Goal: Task Accomplishment & Management: Manage account settings

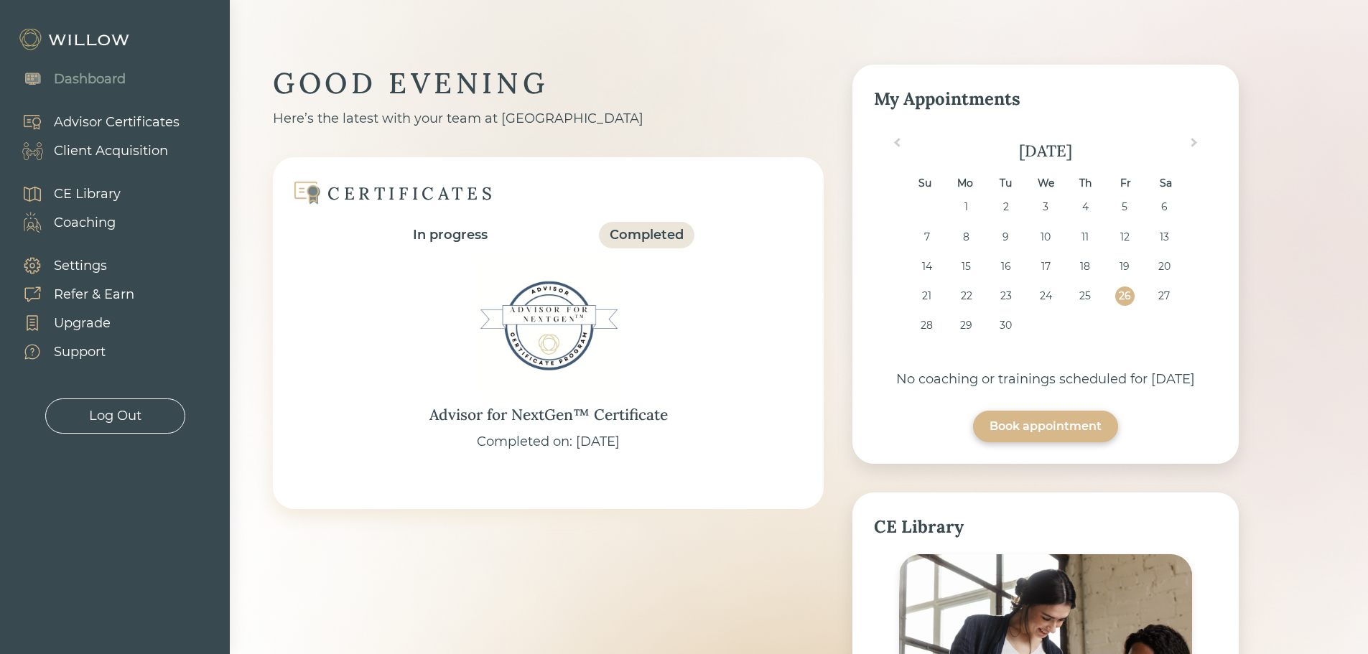
click at [96, 154] on div "Client Acquisition" at bounding box center [111, 150] width 114 height 19
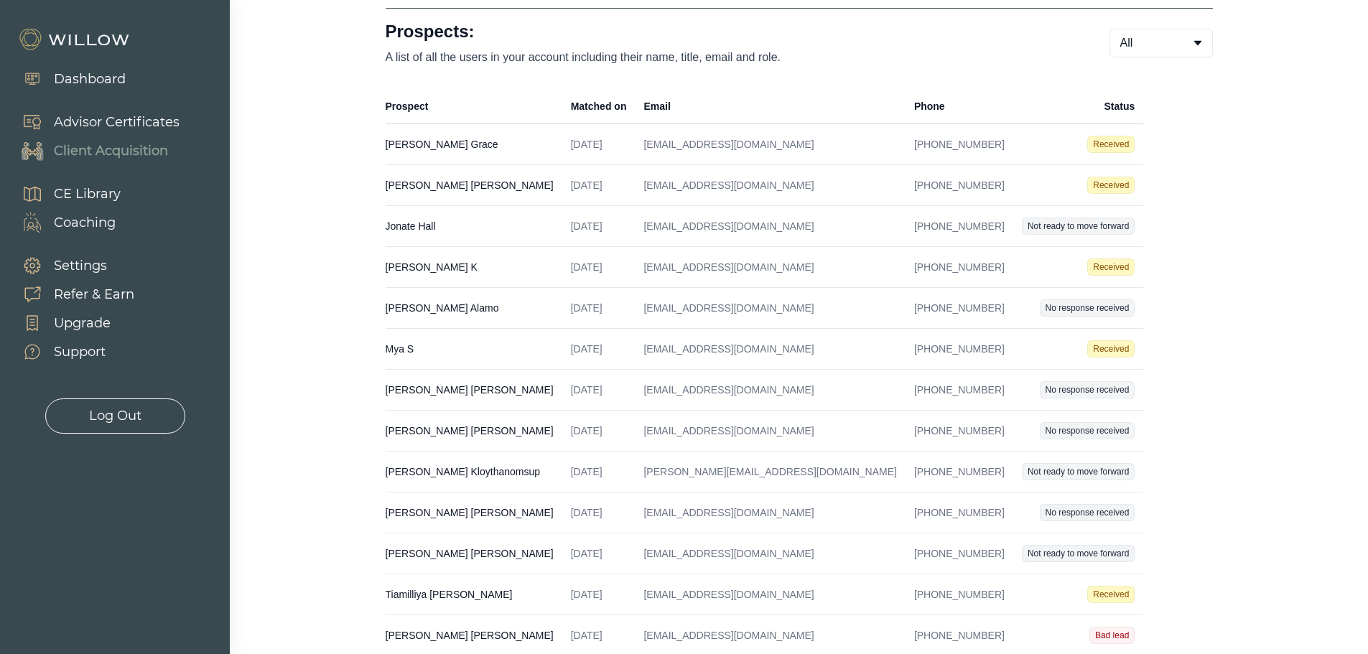
scroll to position [215, 0]
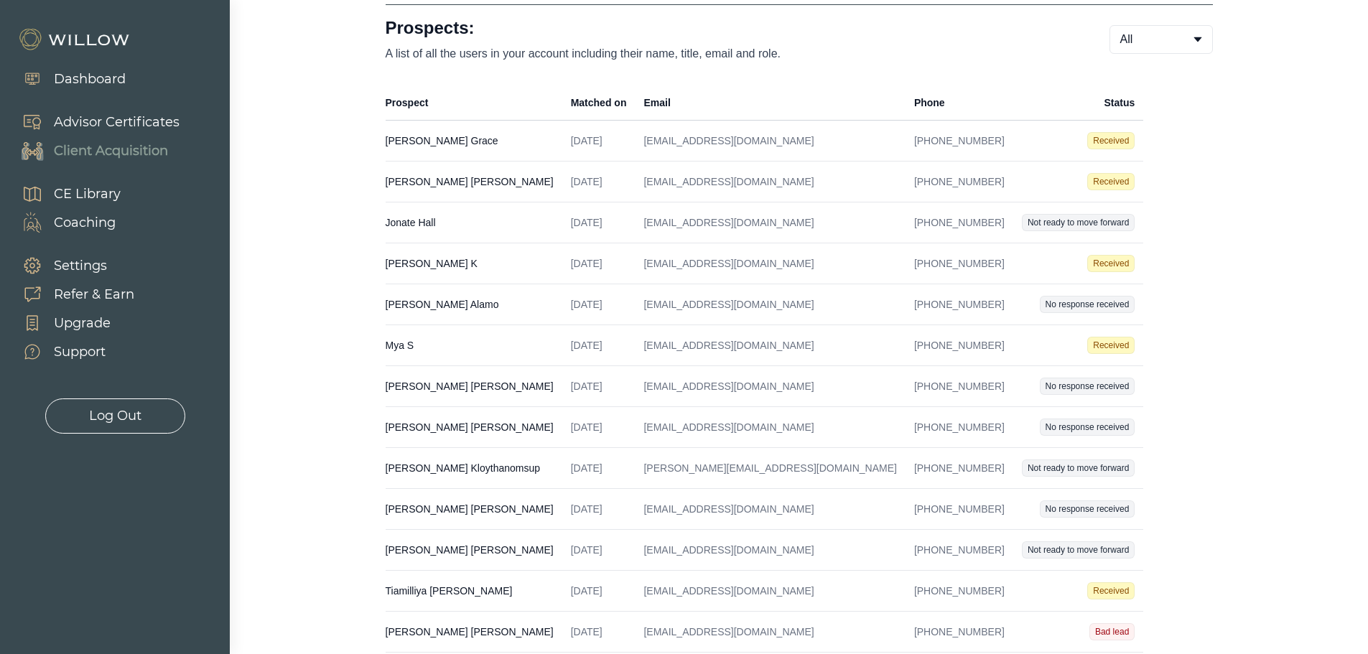
click at [473, 262] on td "[PERSON_NAME] Created on [DATE] Email [EMAIL_ADDRESS][DOMAIN_NAME] Phone [PHONE…" at bounding box center [474, 263] width 177 height 41
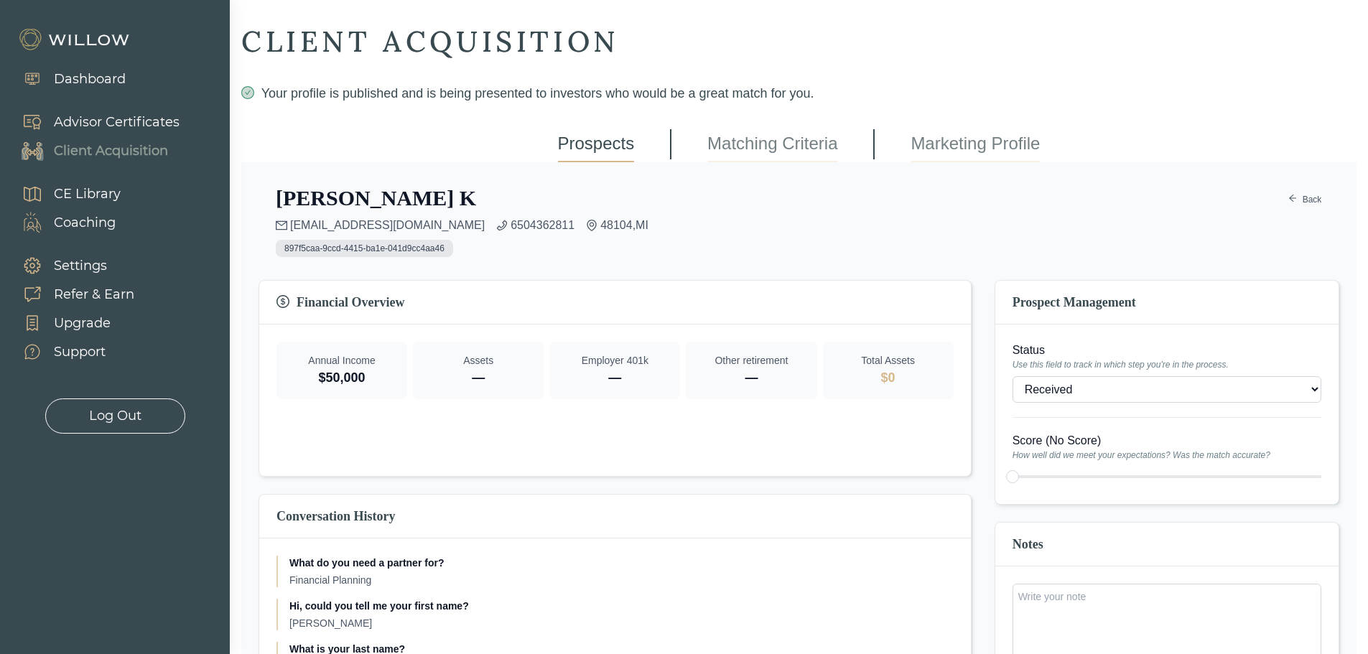
click at [1074, 393] on select "- Won (Matched) Received Bad lead Not ready to move forward No response receive…" at bounding box center [1166, 389] width 309 height 27
select select "1"
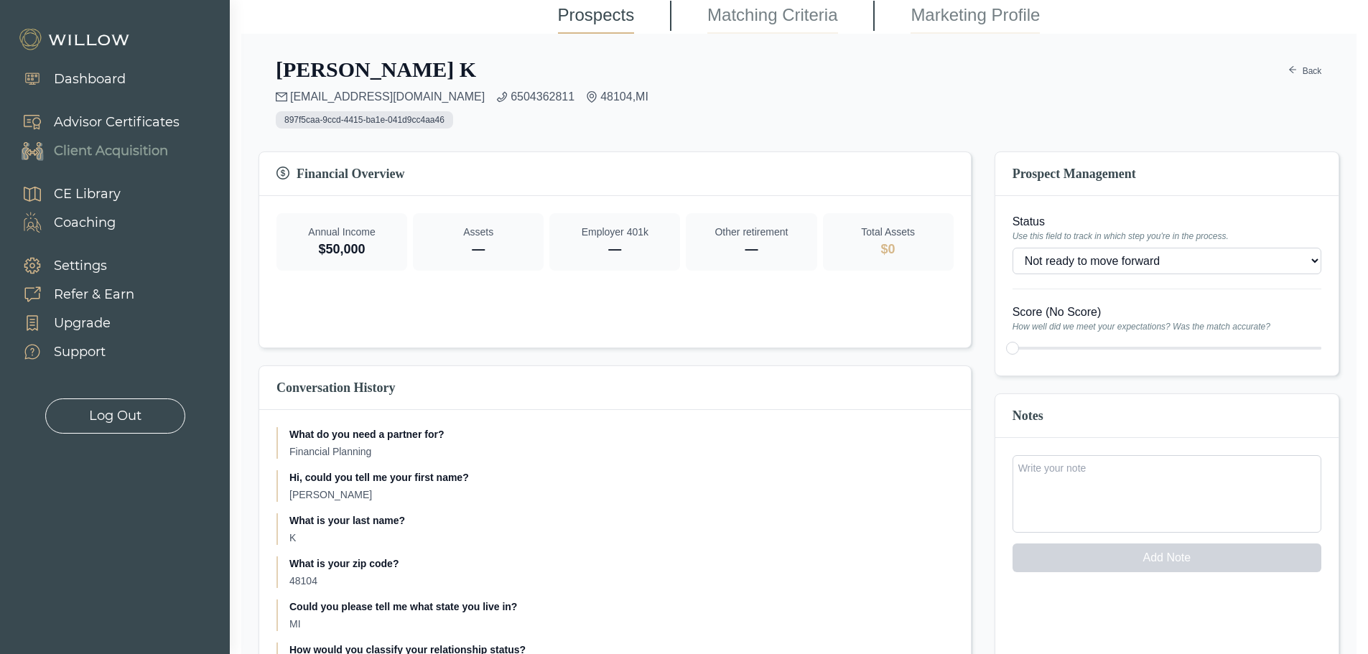
scroll to position [144, 0]
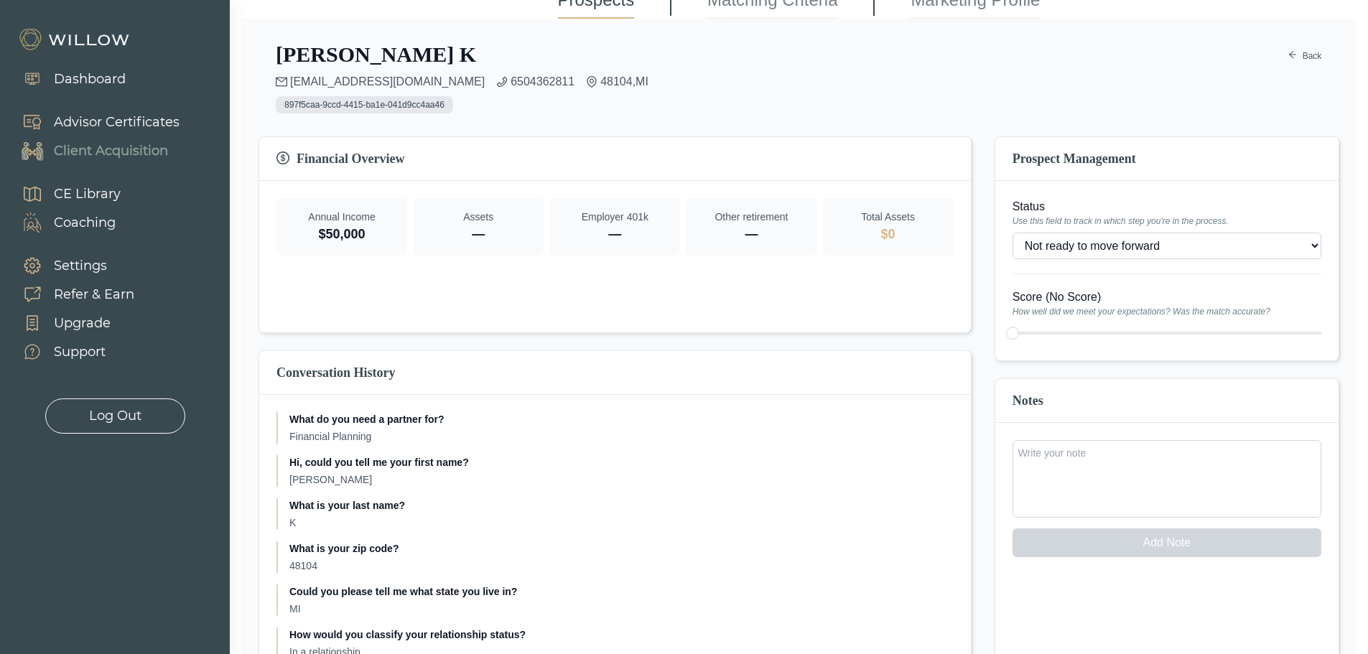
click at [1308, 55] on link "Back" at bounding box center [1304, 55] width 34 height 17
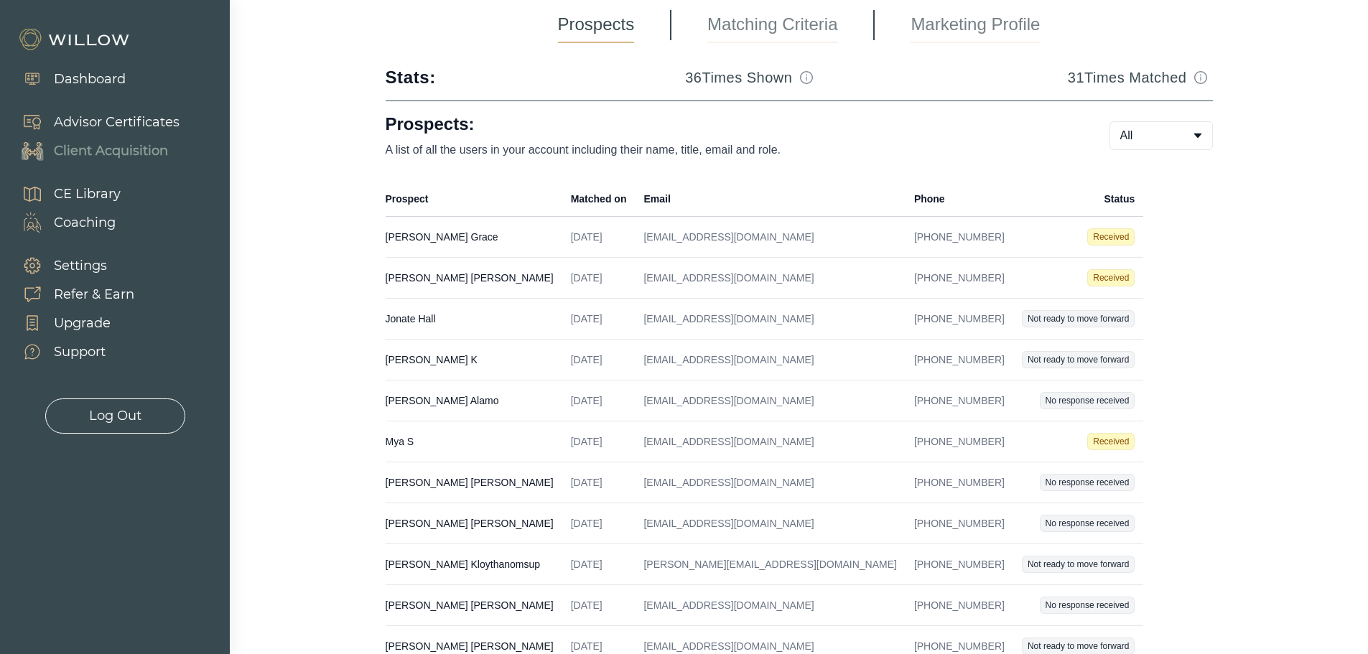
scroll to position [144, 0]
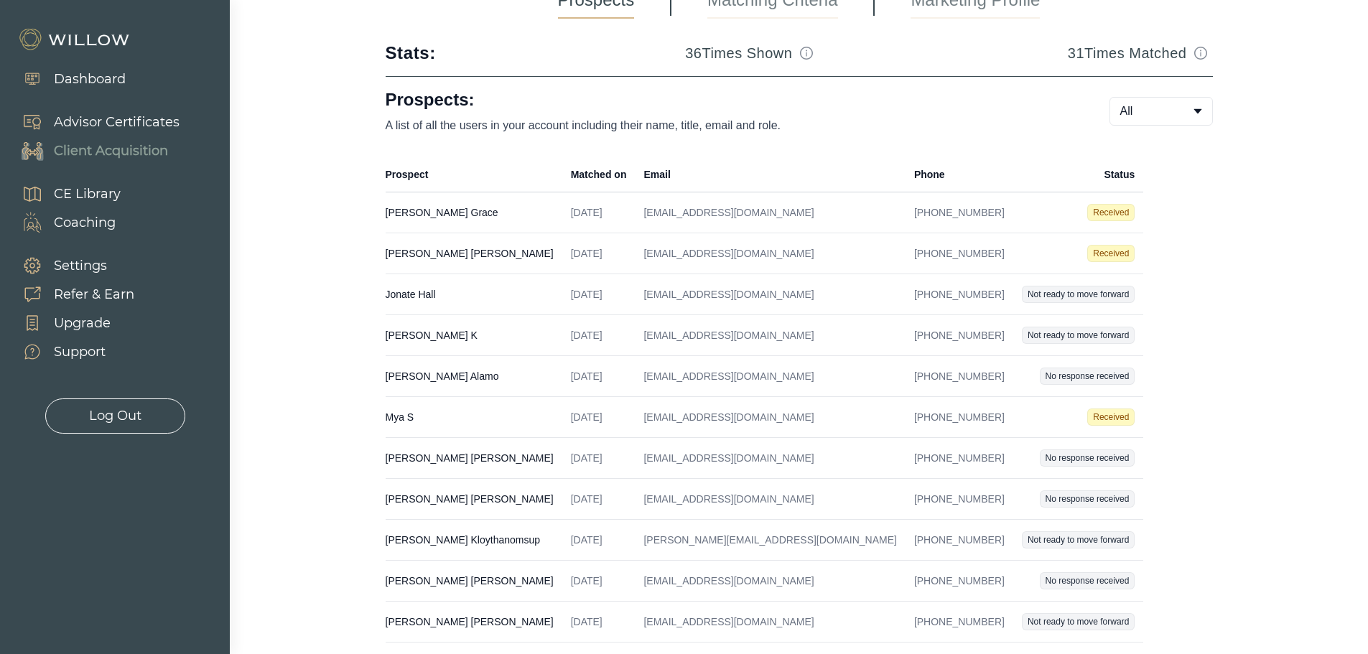
click at [437, 419] on td "Mya S Created on [DATE] Email [EMAIL_ADDRESS][DOMAIN_NAME] Phone [PHONE_NUMBER]" at bounding box center [474, 417] width 177 height 41
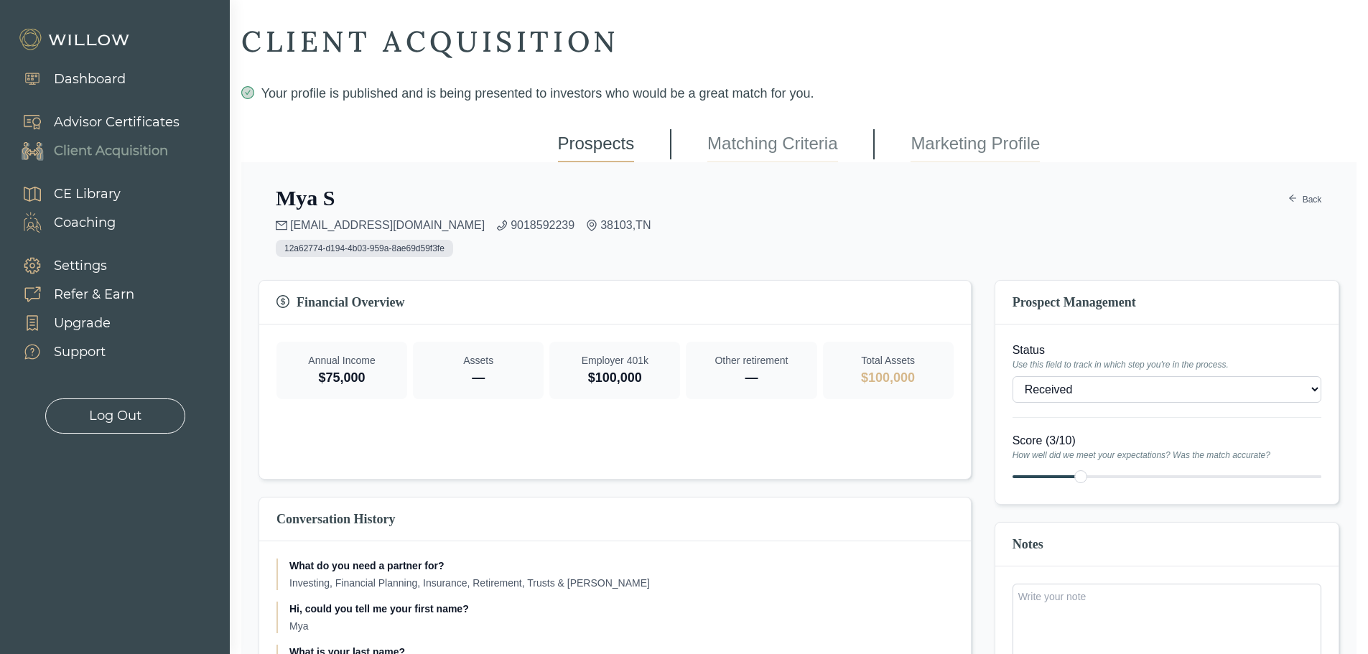
click at [1113, 385] on select "- Won (Matched) Received Bad lead Not ready to move forward No response receive…" at bounding box center [1166, 389] width 309 height 27
select select "7"
type input "4"
type input "5"
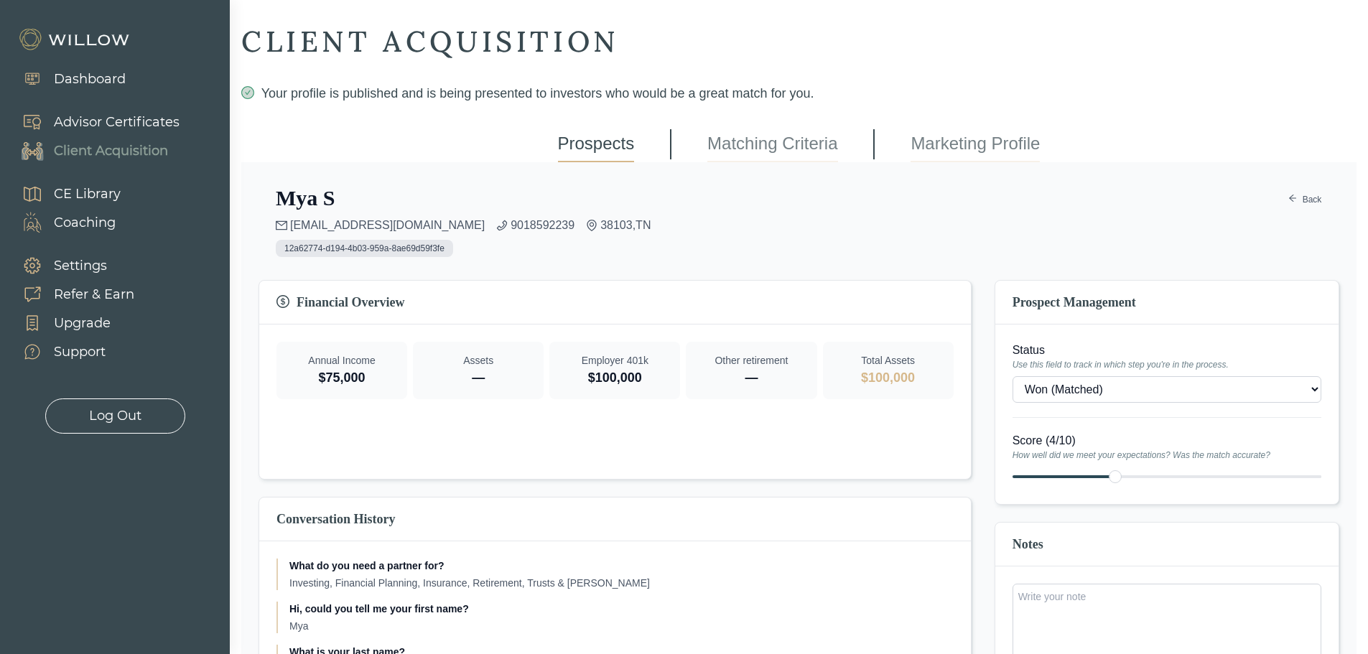
type input "5"
type input "6"
type input "7"
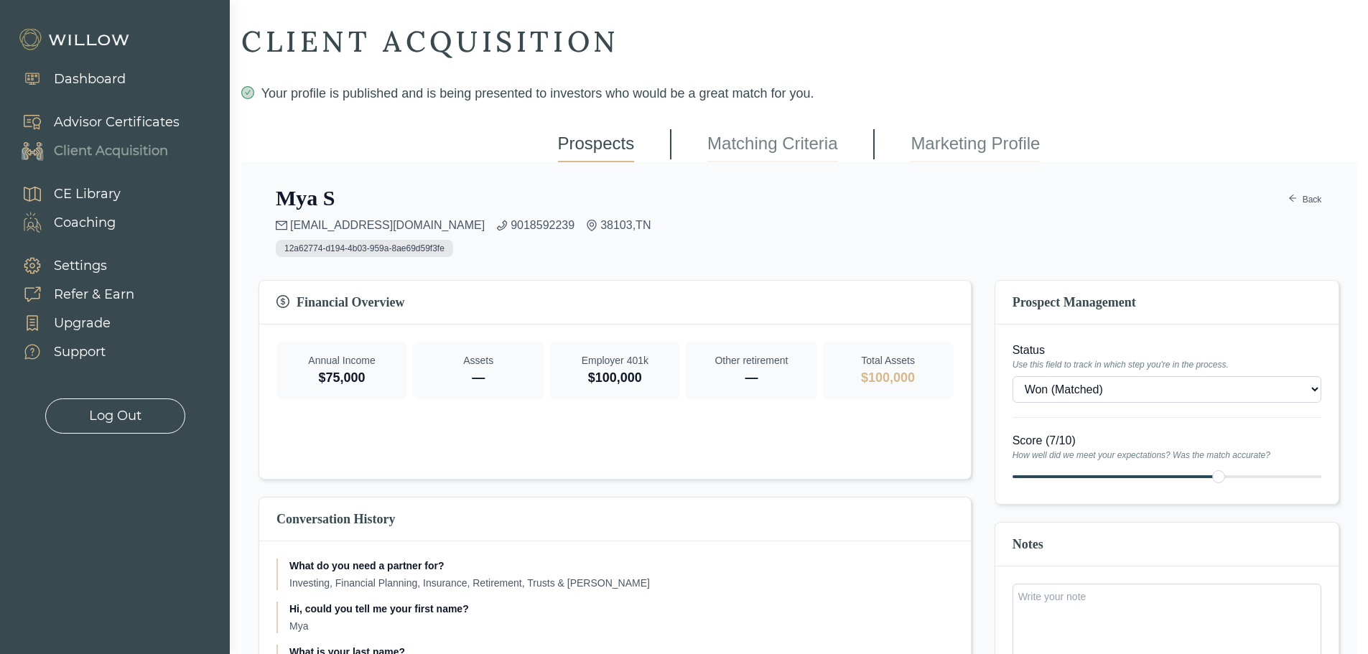
type input "8"
click at [1239, 468] on div at bounding box center [1166, 477] width 309 height 20
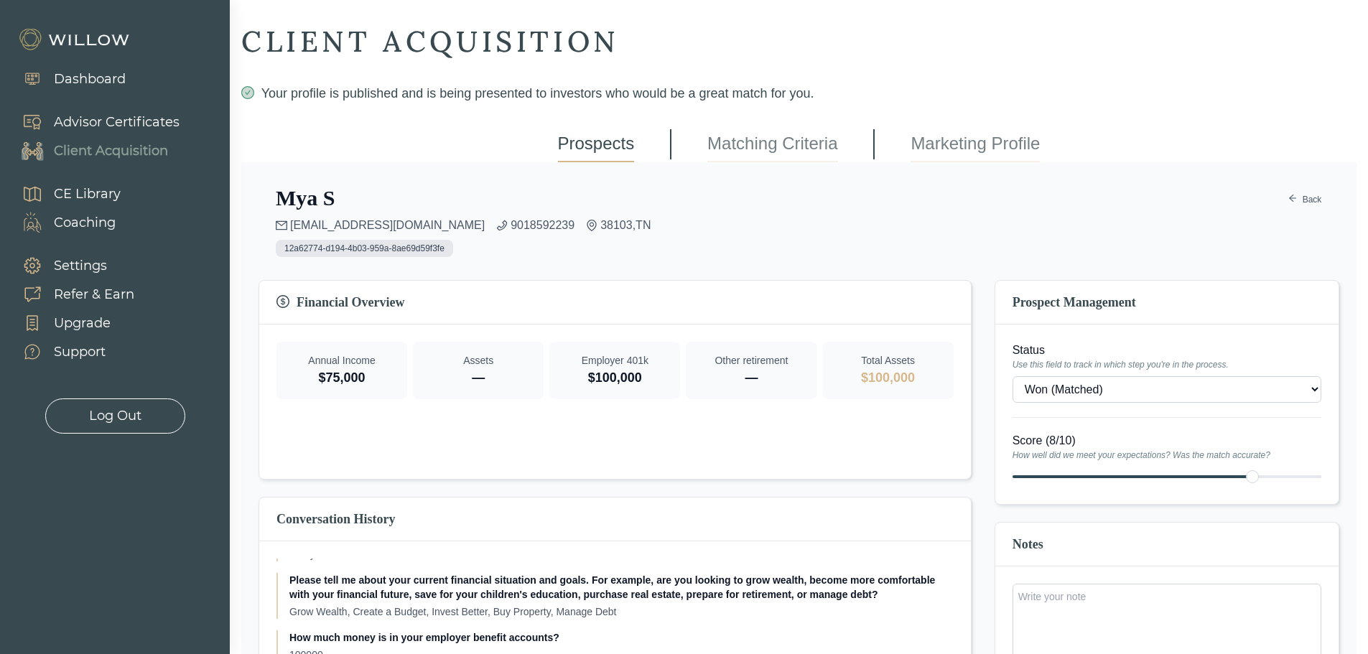
click at [1309, 199] on link "Back" at bounding box center [1304, 199] width 34 height 17
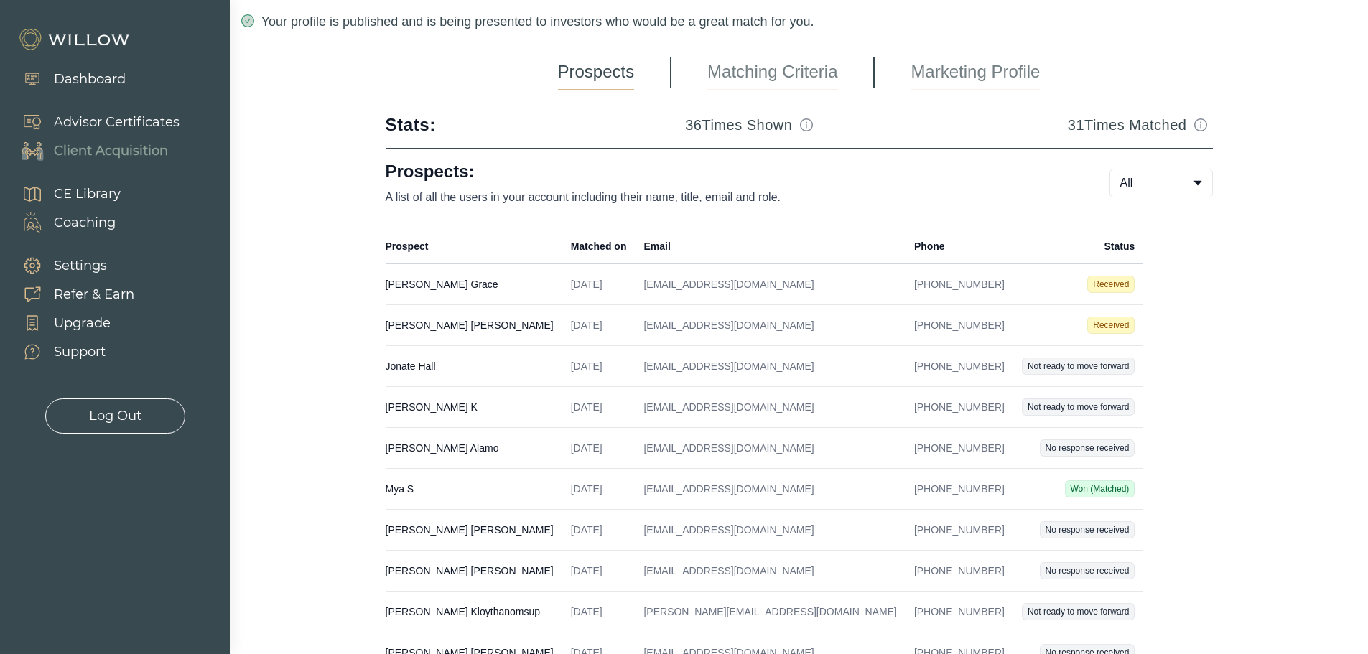
scroll to position [144, 0]
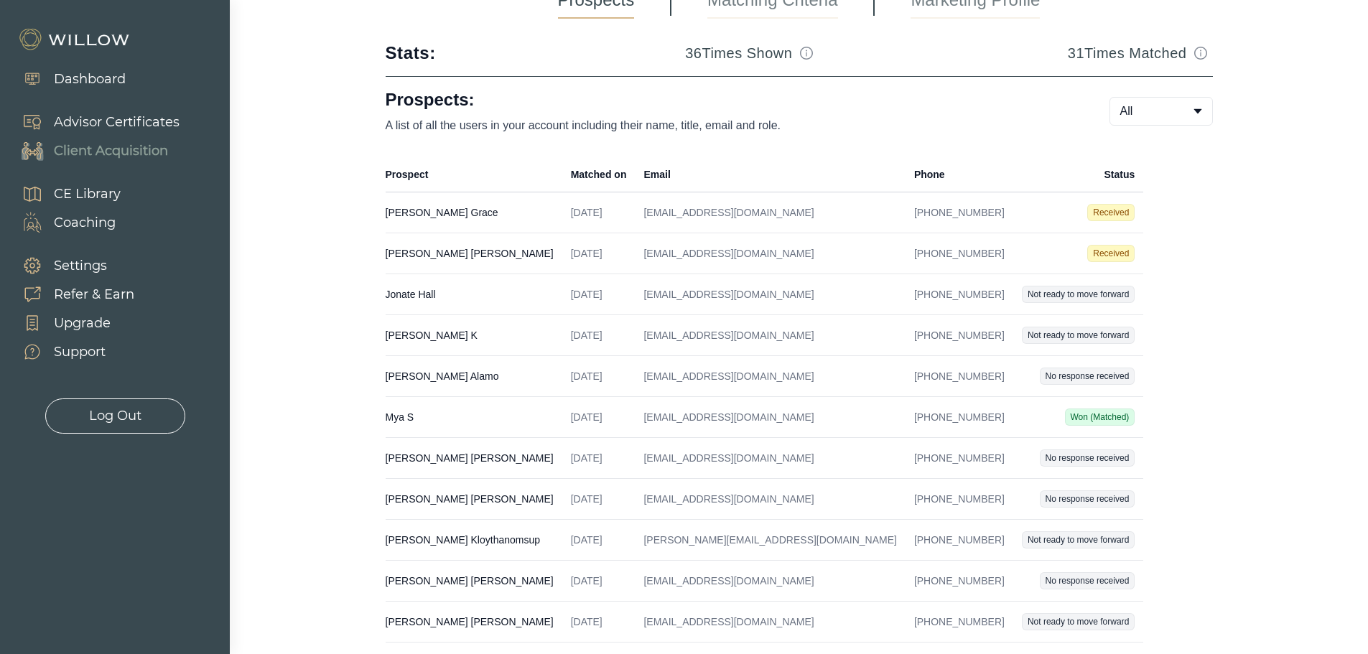
click at [494, 250] on td "[PERSON_NAME] Created on [DATE] Email [EMAIL_ADDRESS][DOMAIN_NAME] Phone [PHONE…" at bounding box center [474, 253] width 177 height 41
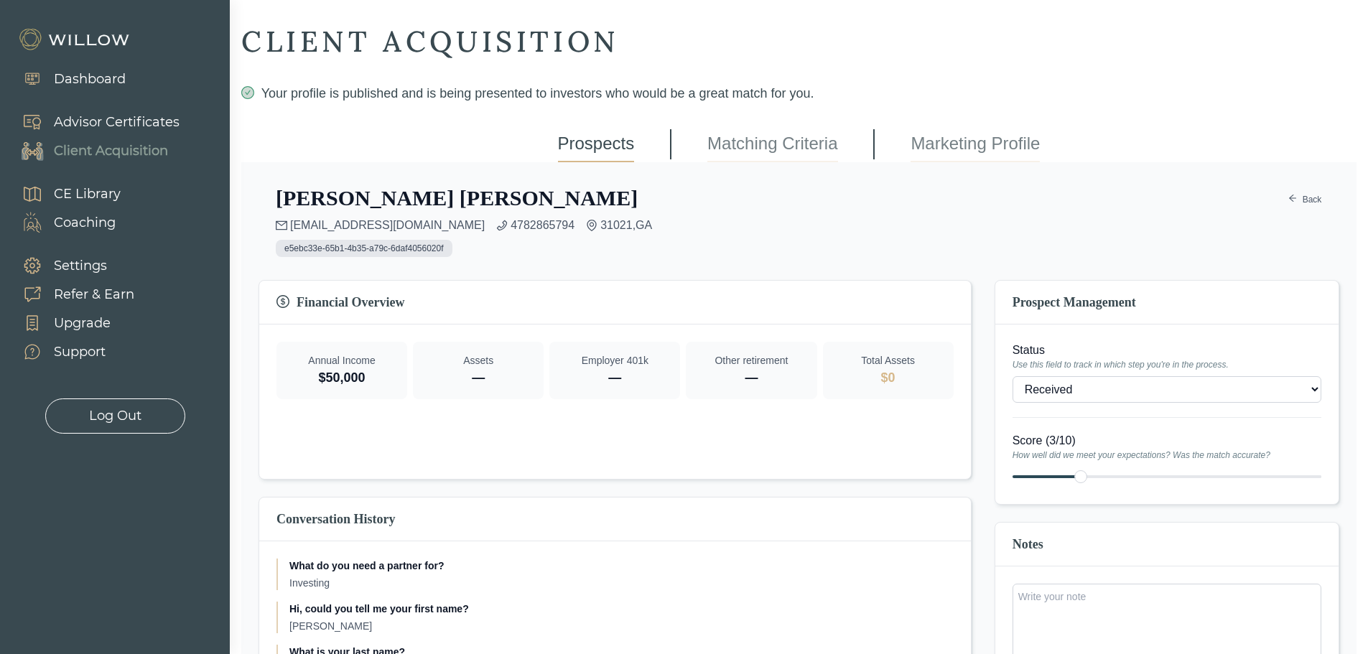
click at [1096, 387] on select "- Won (Matched) Received Bad lead Not ready to move forward No response receive…" at bounding box center [1166, 389] width 309 height 27
click at [1081, 388] on select "- Won (Matched) Received Bad lead Not ready to move forward No response receive…" at bounding box center [1166, 389] width 309 height 27
select select "12"
click at [1313, 198] on link "Back" at bounding box center [1304, 199] width 34 height 17
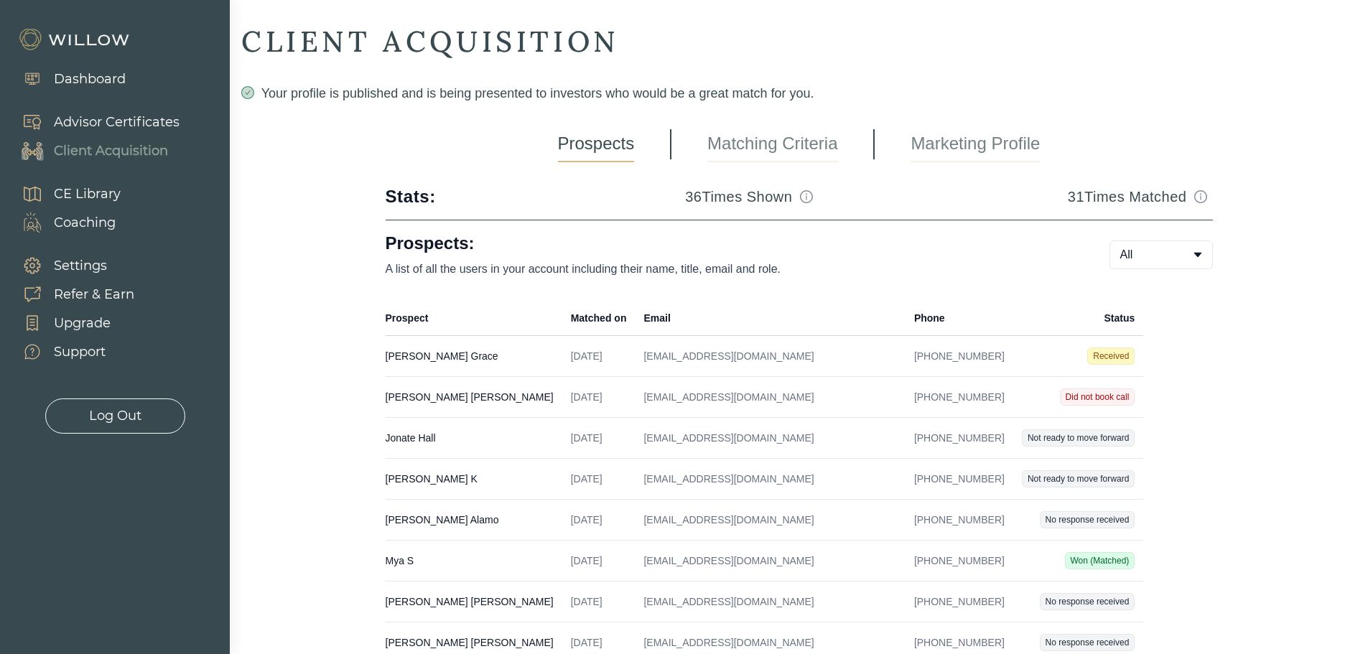
click at [782, 391] on td "[EMAIL_ADDRESS][DOMAIN_NAME]" at bounding box center [770, 397] width 270 height 41
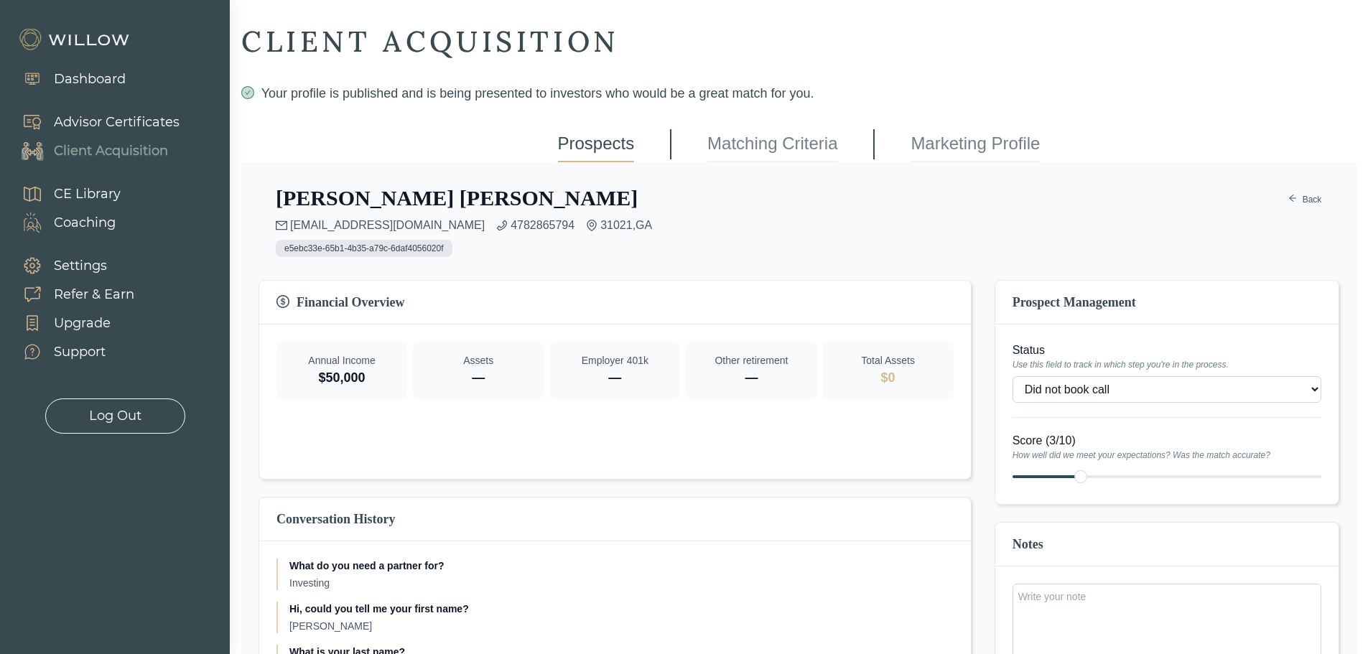
click at [1067, 384] on select "- Won (Matched) Received Bad lead Not ready to move forward No response receive…" at bounding box center [1166, 389] width 309 height 27
select select "2"
click at [1305, 200] on link "Back" at bounding box center [1304, 199] width 34 height 17
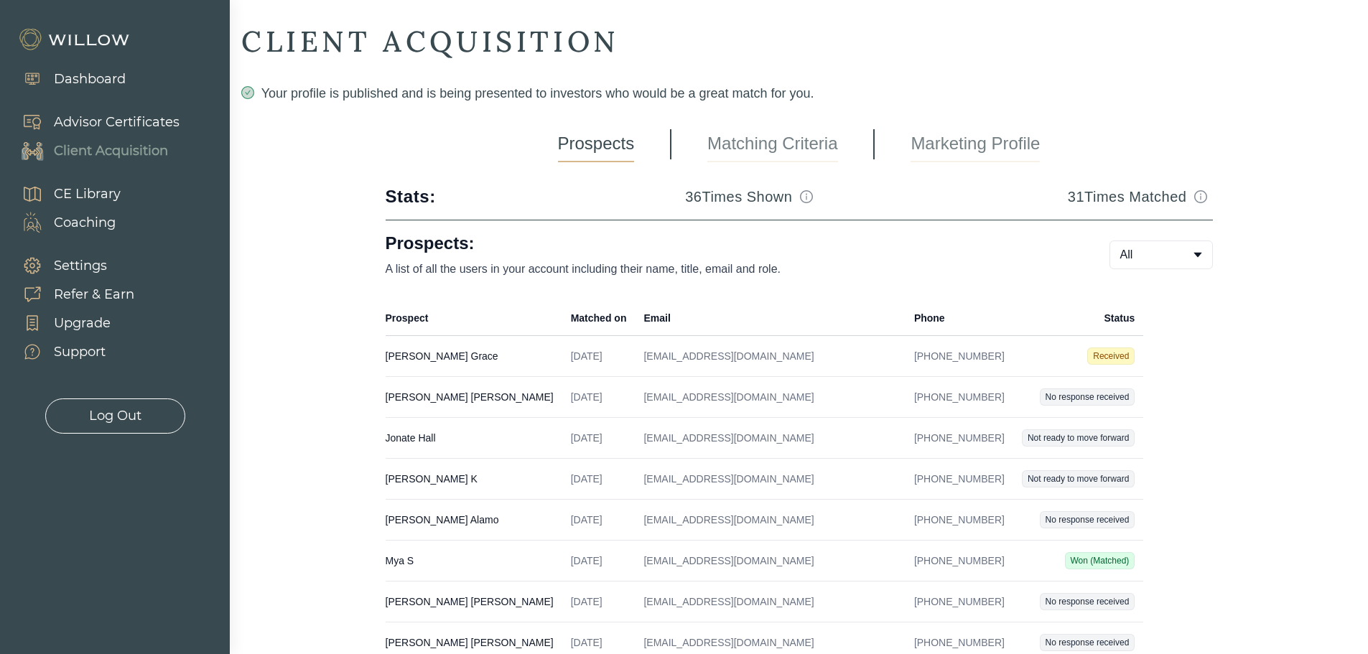
click at [803, 398] on td "[EMAIL_ADDRESS][DOMAIN_NAME]" at bounding box center [770, 397] width 270 height 41
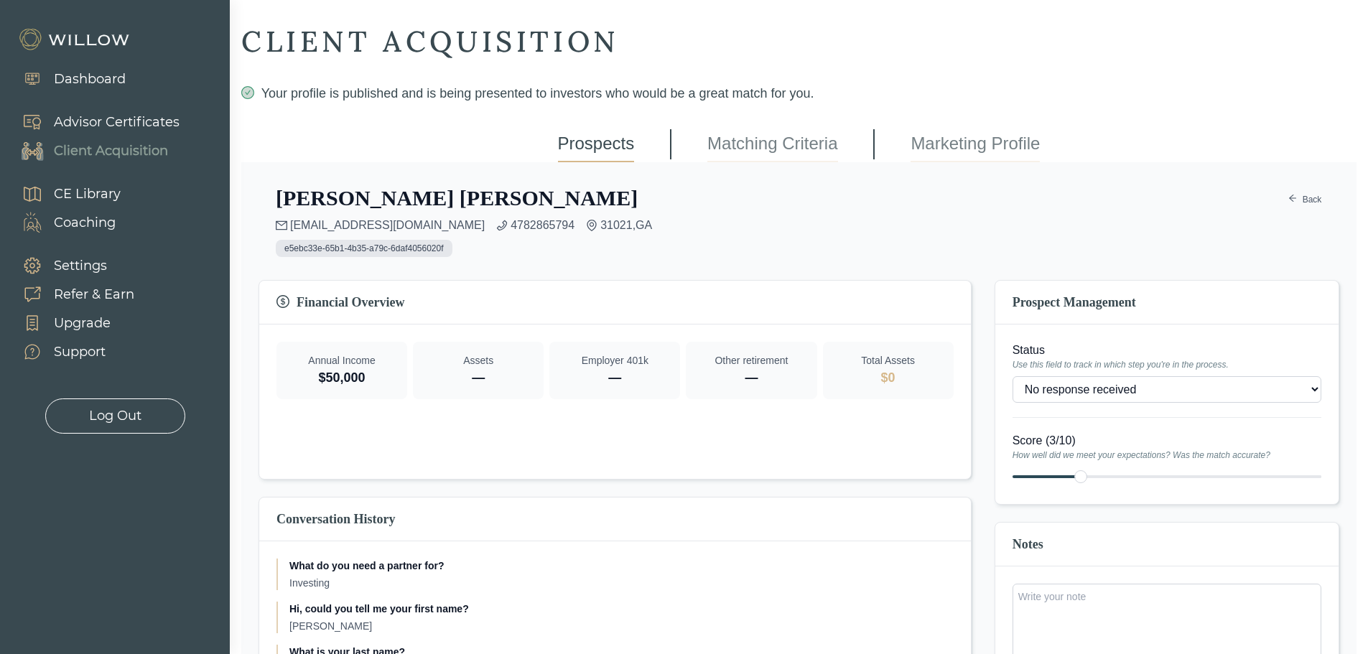
click at [1106, 389] on select "- Won (Matched) Received Bad lead Not ready to move forward No response receive…" at bounding box center [1166, 389] width 309 height 27
select select "12"
click at [1314, 197] on link "Back" at bounding box center [1304, 199] width 34 height 17
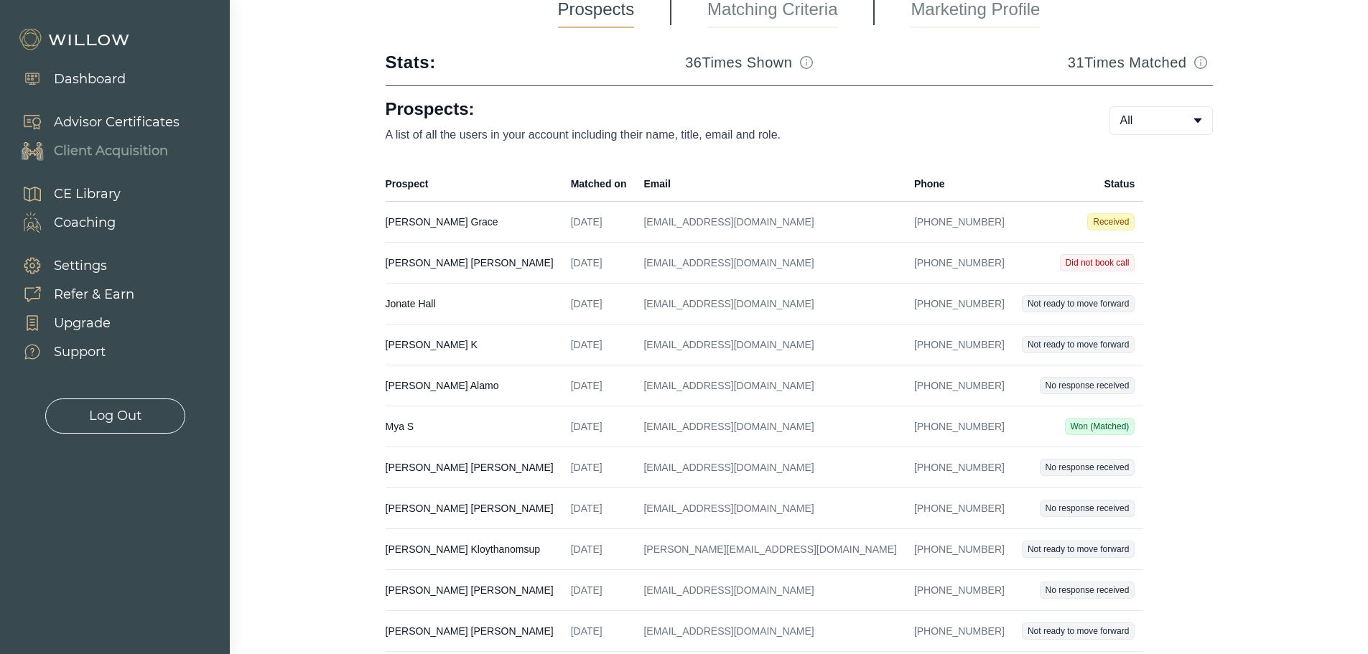
scroll to position [144, 0]
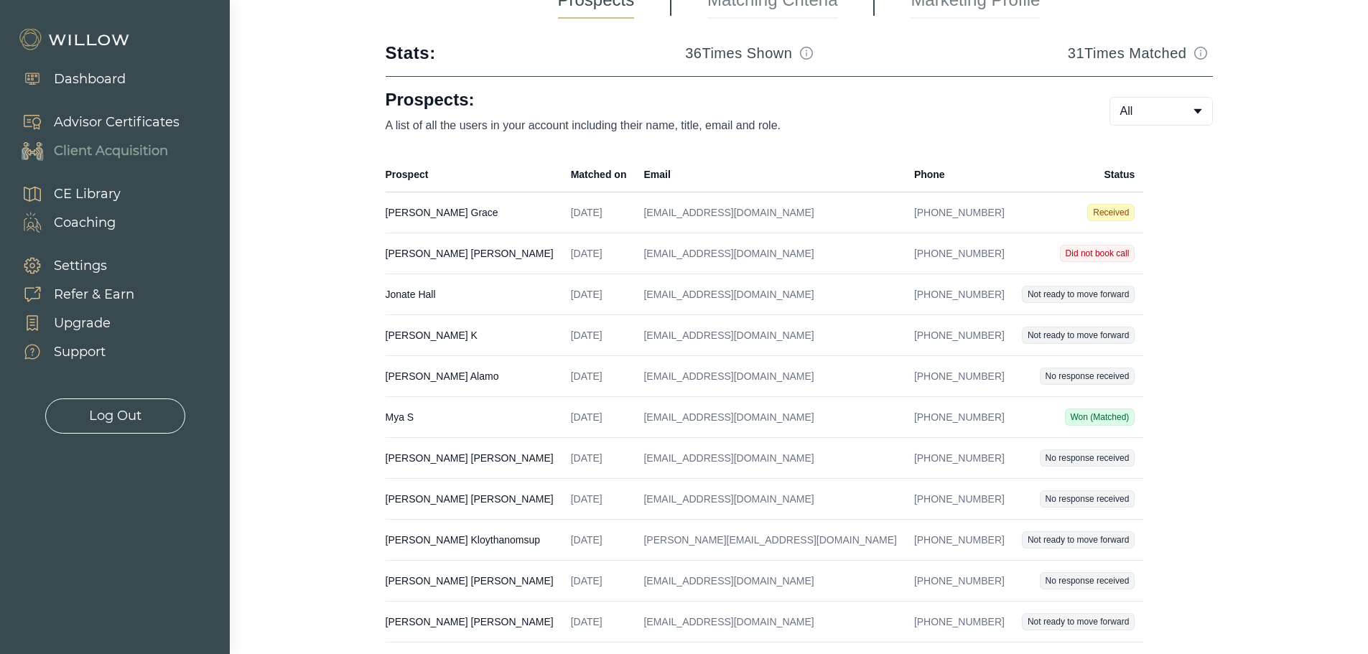
click at [737, 249] on td "[EMAIL_ADDRESS][DOMAIN_NAME]" at bounding box center [770, 253] width 270 height 41
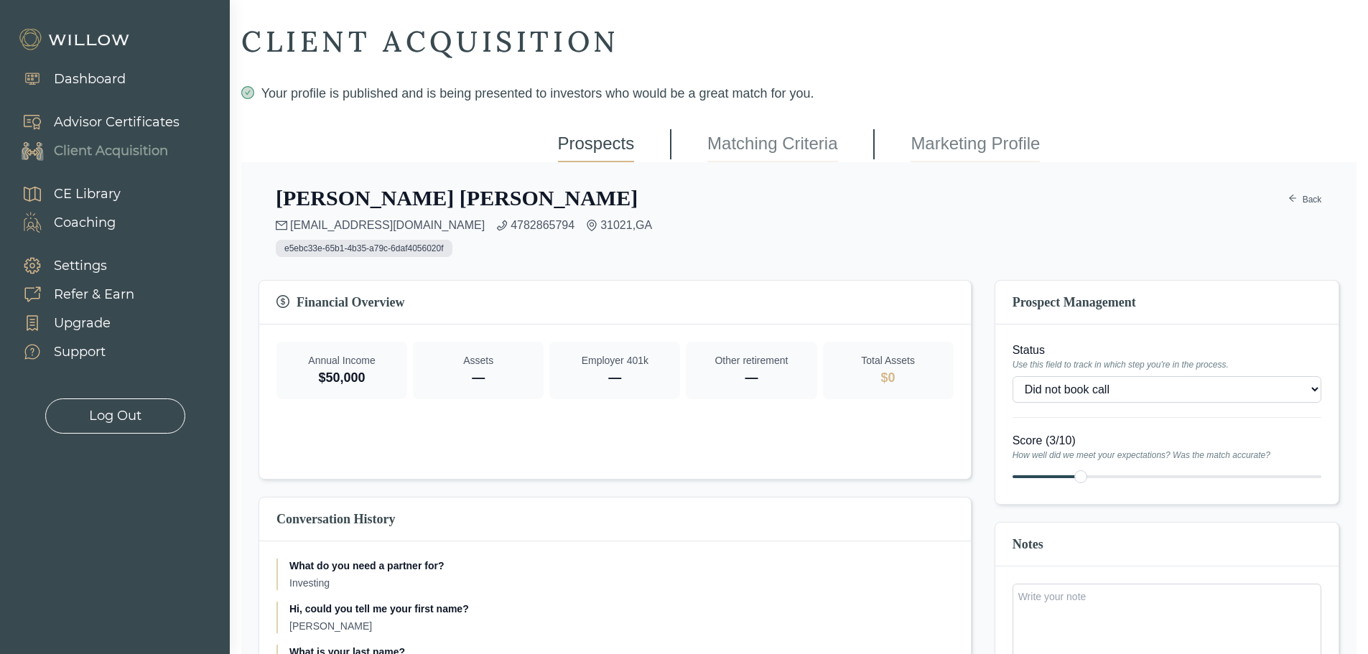
click at [1144, 387] on select "- Won (Matched) Received Bad lead Not ready to move forward No response receive…" at bounding box center [1166, 389] width 309 height 27
select select "2"
click at [1313, 202] on link "Back" at bounding box center [1304, 199] width 34 height 17
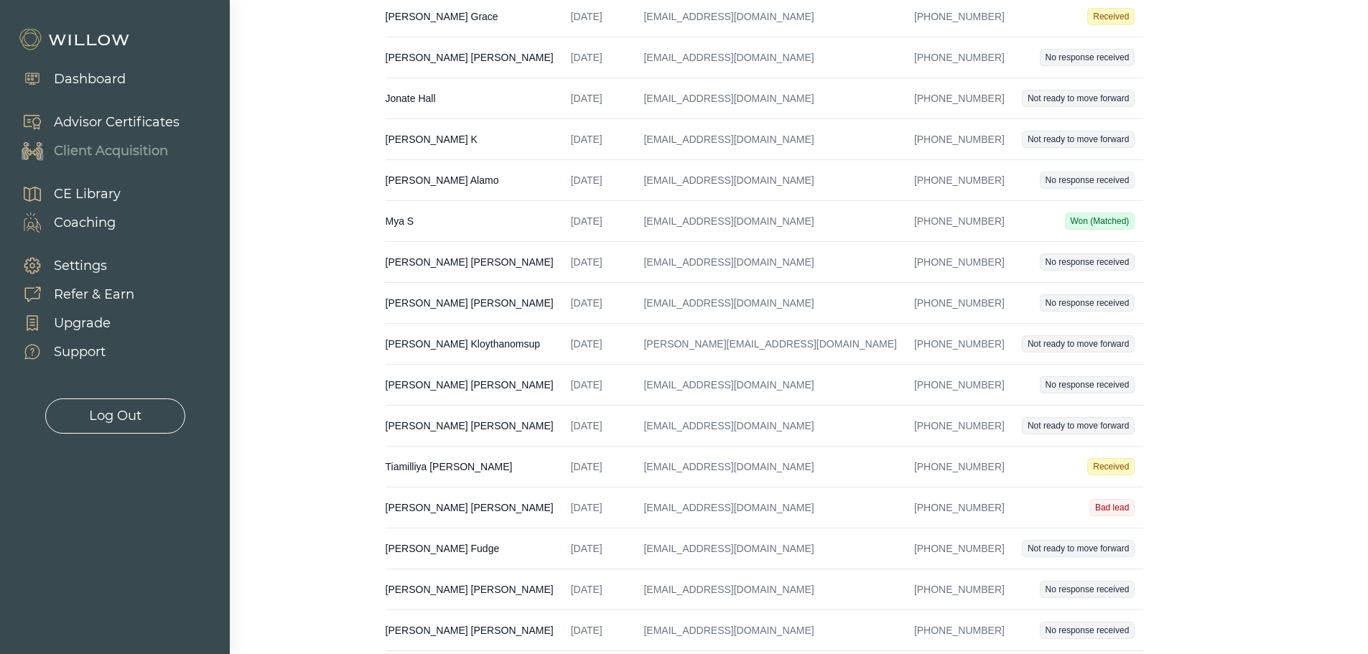
scroll to position [359, 0]
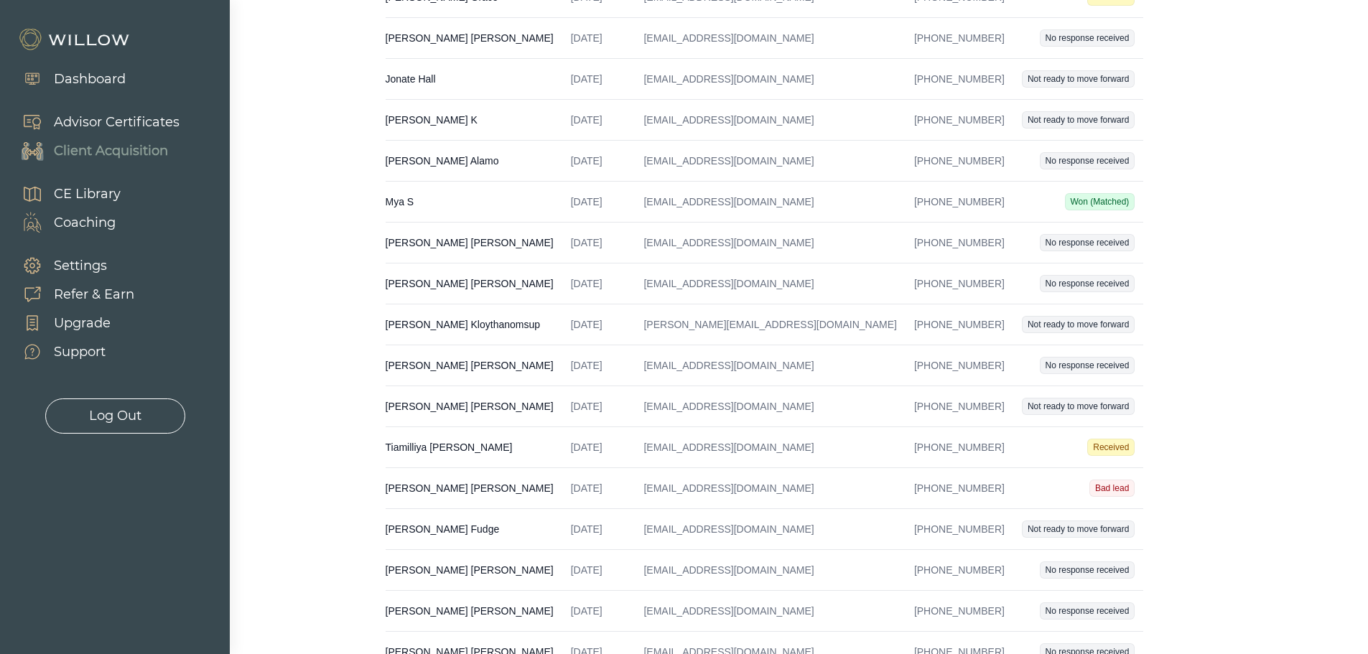
click at [766, 451] on td "[EMAIL_ADDRESS][DOMAIN_NAME]" at bounding box center [770, 447] width 270 height 41
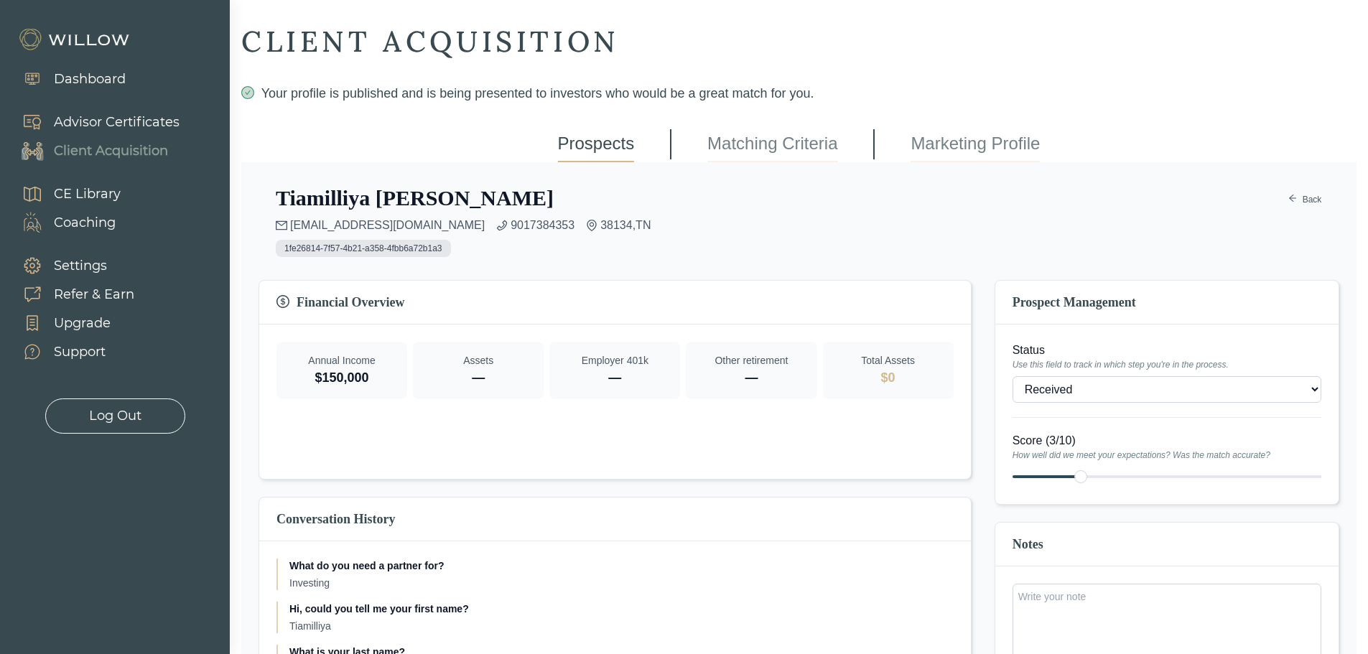
click at [1063, 386] on select "- Won (Matched) Received Bad lead Not ready to move forward No response receive…" at bounding box center [1166, 389] width 309 height 27
click at [1147, 389] on select "- Won (Matched) Received Bad lead Not ready to move forward No response receive…" at bounding box center [1166, 389] width 309 height 27
select select "3"
click at [1309, 195] on link "Back" at bounding box center [1304, 199] width 34 height 17
